Goal: Task Accomplishment & Management: Use online tool/utility

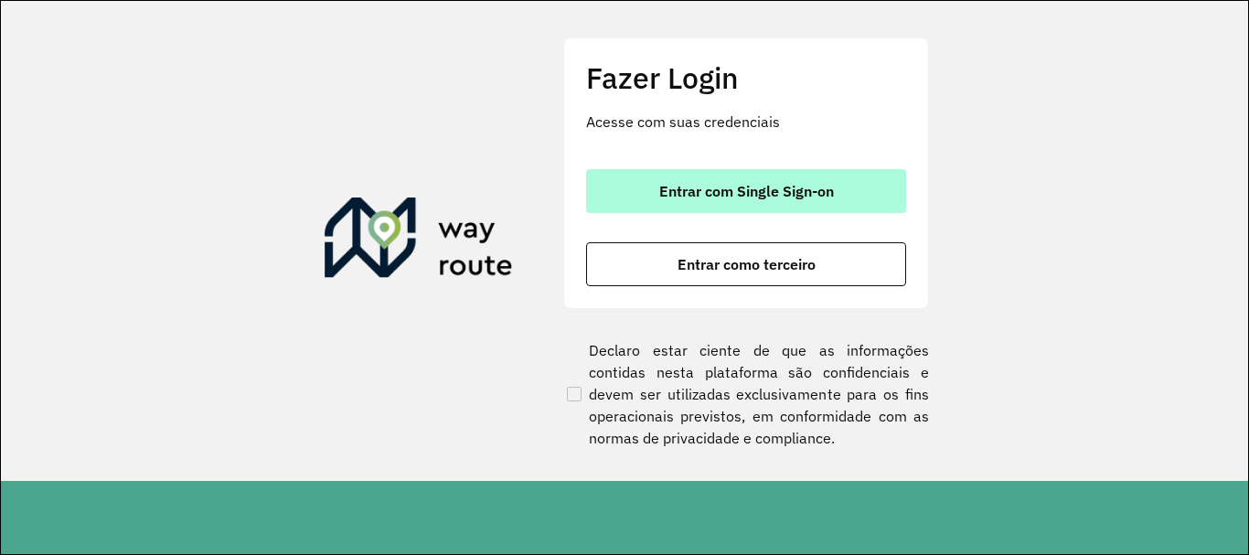
click at [766, 201] on button "Entrar com Single Sign-on" at bounding box center [746, 191] width 320 height 44
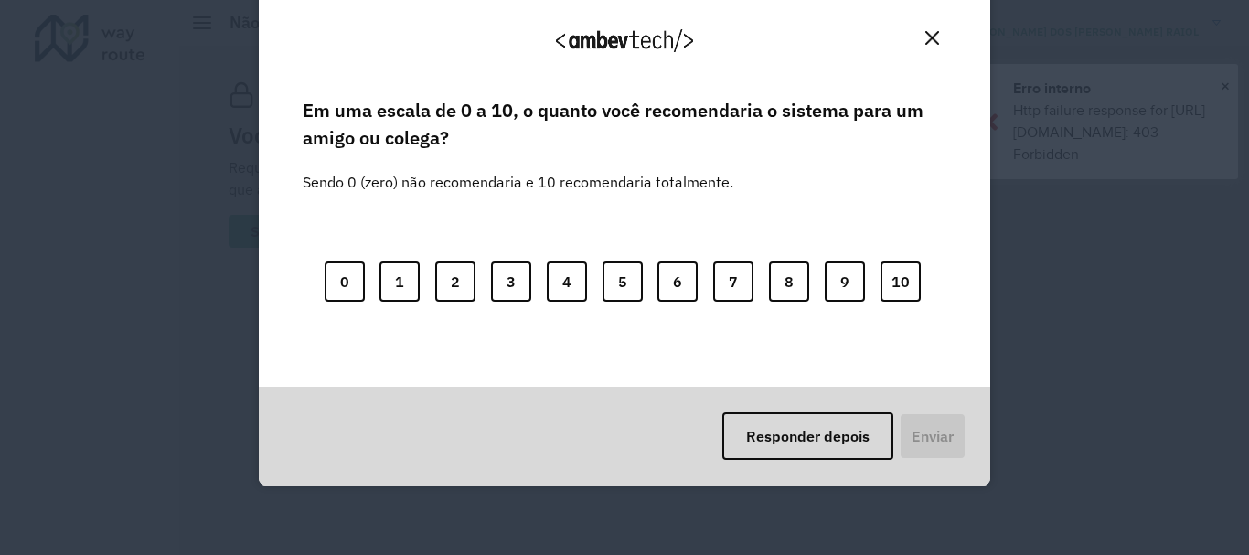
click at [921, 31] on button "Close" at bounding box center [932, 38] width 28 height 28
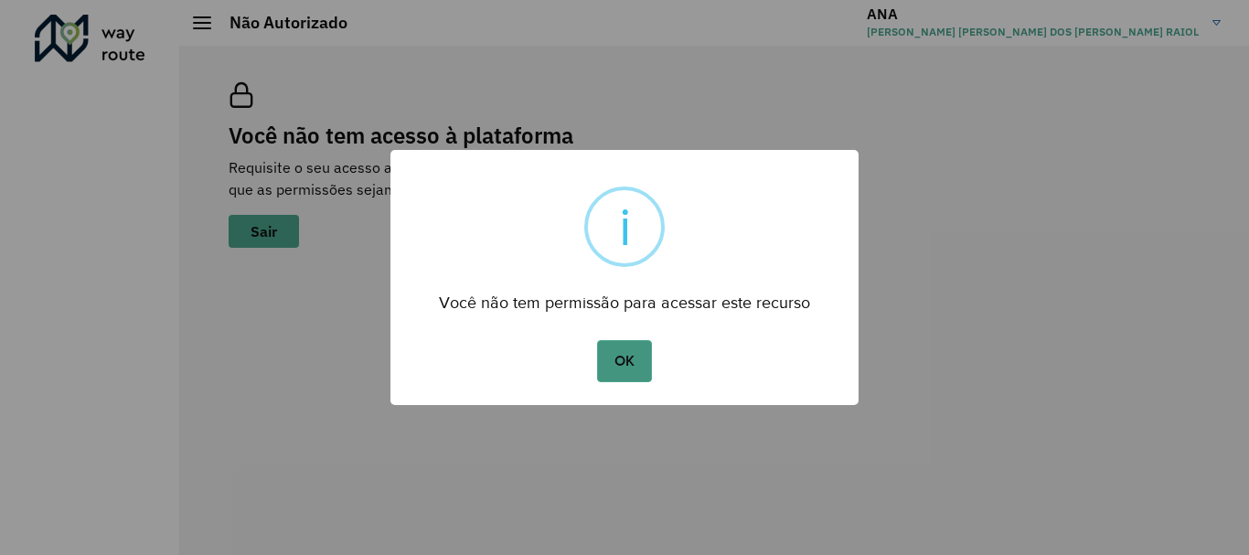
click at [643, 358] on button "OK" at bounding box center [624, 361] width 54 height 42
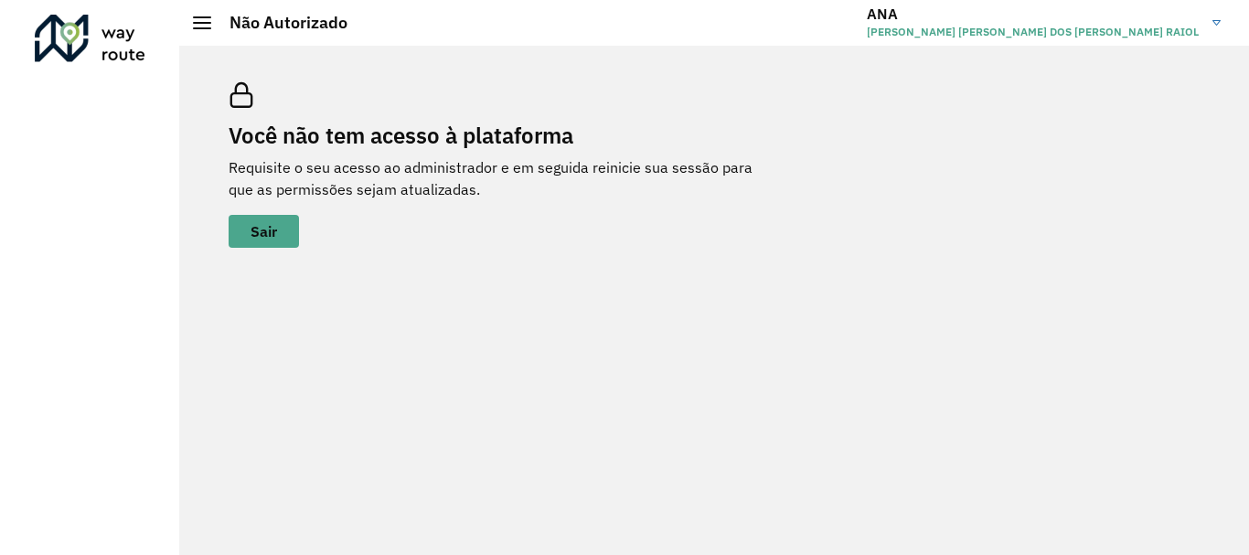
click at [213, 19] on h2 "Não Autorizado" at bounding box center [279, 23] width 136 height 20
click at [261, 241] on button "Sair" at bounding box center [264, 231] width 70 height 33
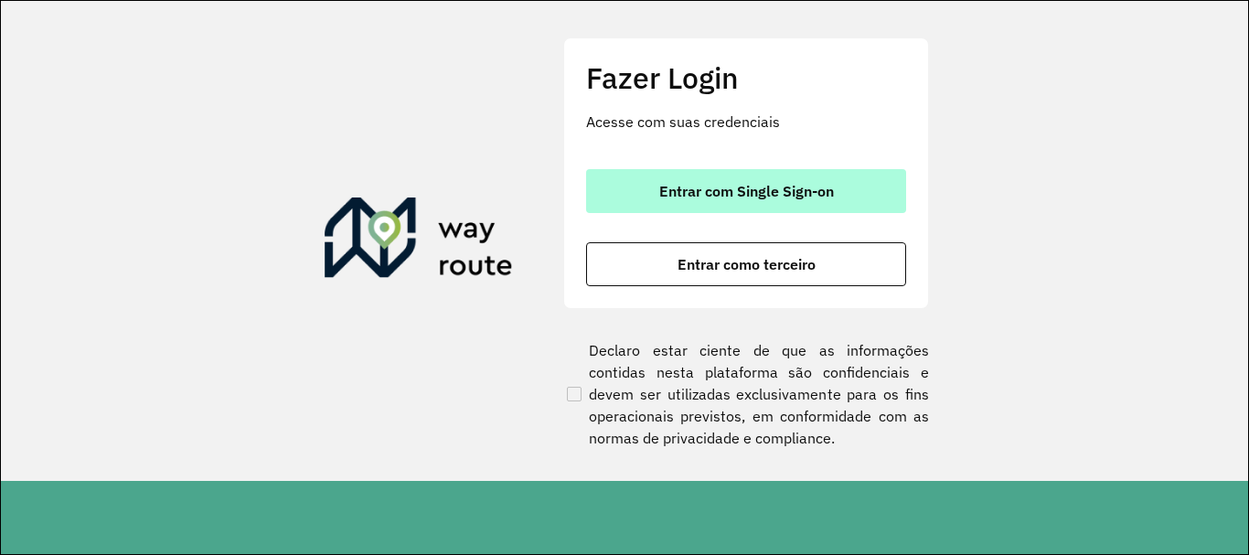
click at [693, 184] on span "Entrar com Single Sign-on" at bounding box center [746, 191] width 175 height 15
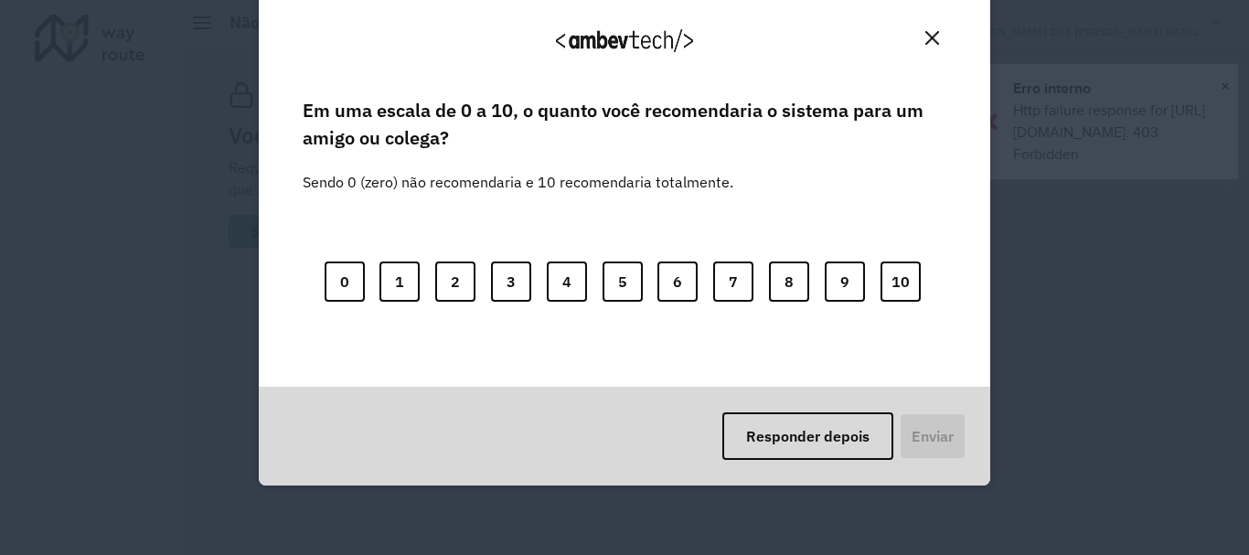
click at [925, 41] on img "Close" at bounding box center [932, 38] width 14 height 14
